Goal: Task Accomplishment & Management: Use online tool/utility

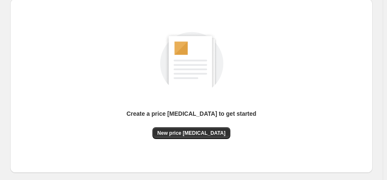
scroll to position [136, 0]
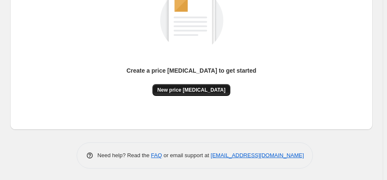
click at [193, 88] on span "New price change job" at bounding box center [192, 90] width 68 height 7
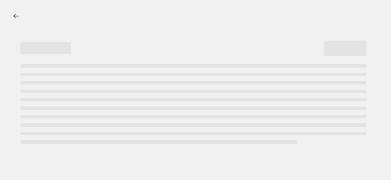
select select "percentage"
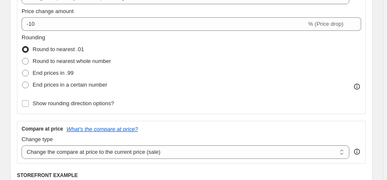
scroll to position [192, 0]
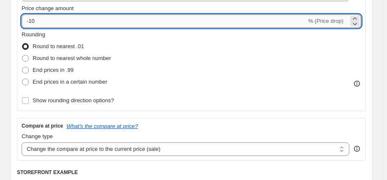
click at [33, 19] on input "-10" at bounding box center [164, 21] width 285 height 14
type input "-1"
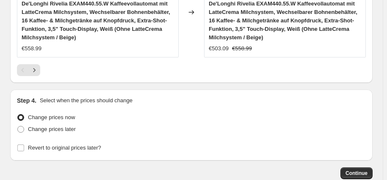
scroll to position [1047, 0]
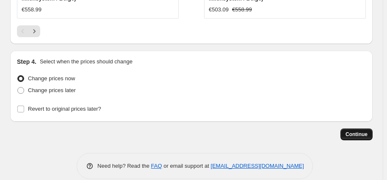
type input "-37"
click at [359, 129] on button "Continue" at bounding box center [356, 135] width 32 height 12
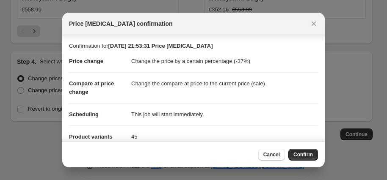
scroll to position [96, 0]
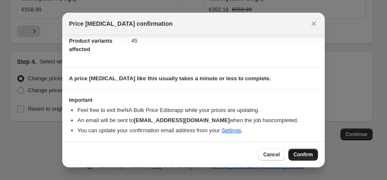
click at [304, 154] on span "Confirm" at bounding box center [302, 155] width 19 height 7
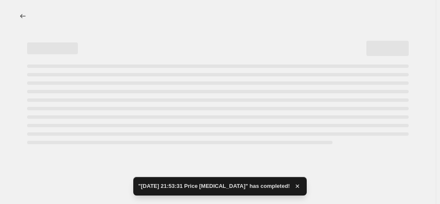
select select "percentage"
